Goal: Use online tool/utility: Utilize a website feature to perform a specific function

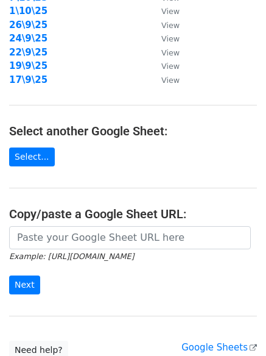
scroll to position [211, 0]
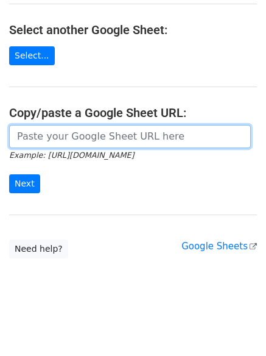
click at [82, 131] on input "url" at bounding box center [130, 136] width 242 height 23
paste input "[URL][DOMAIN_NAME]"
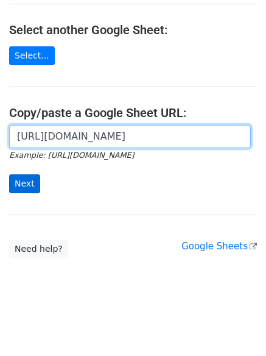
scroll to position [0, 264]
type input "[URL][DOMAIN_NAME]"
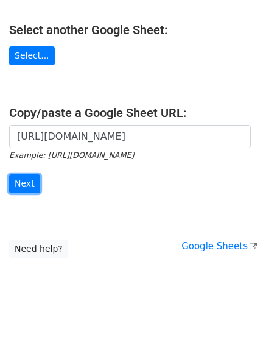
click at [26, 175] on input "Next" at bounding box center [24, 183] width 31 height 19
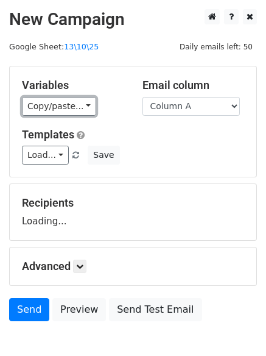
click at [48, 98] on link "Copy/paste..." at bounding box center [59, 106] width 74 height 19
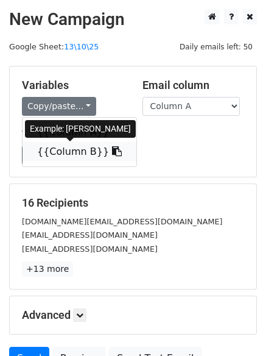
click at [52, 146] on link "{{Column B}}" at bounding box center [80, 151] width 114 height 19
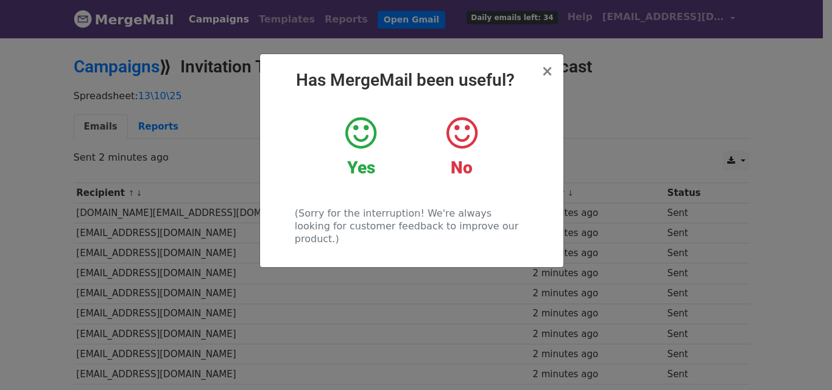
click at [602, 90] on div "× Has MergeMail been useful? Yes No (Sorry for the interruption! We're always l…" at bounding box center [416, 214] width 832 height 354
